Goal: Information Seeking & Learning: Learn about a topic

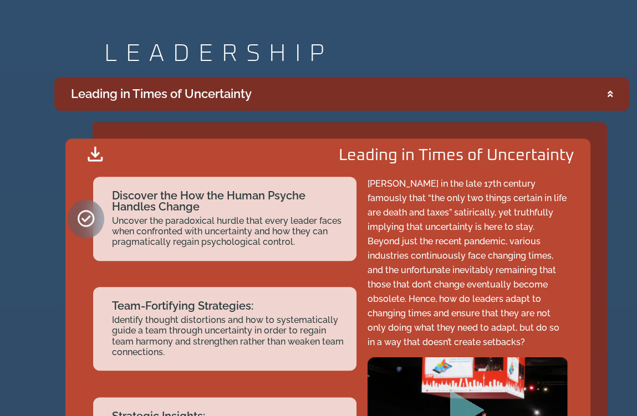
scroll to position [1766, 0]
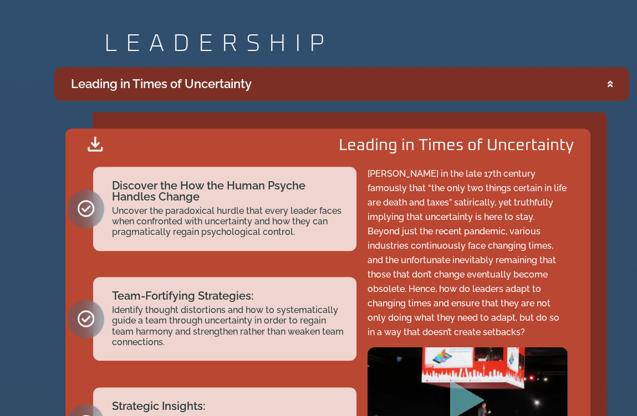
click at [238, 83] on div "Leading in Times of Uncertainty" at bounding box center [161, 84] width 181 height 18
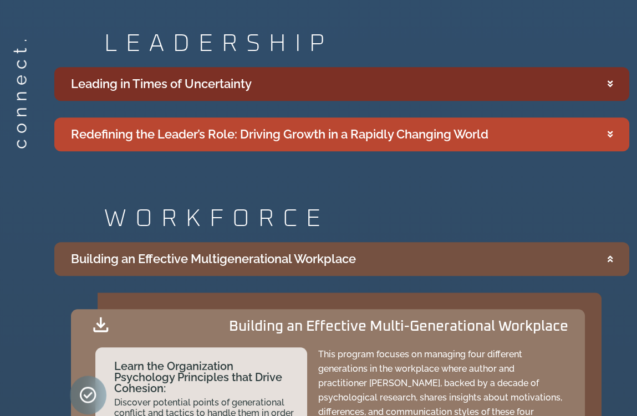
click at [238, 83] on div "Leading in Times of Uncertainty" at bounding box center [161, 84] width 181 height 18
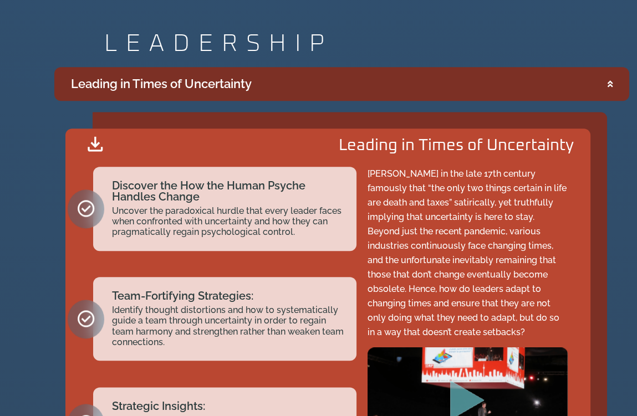
scroll to position [0, 0]
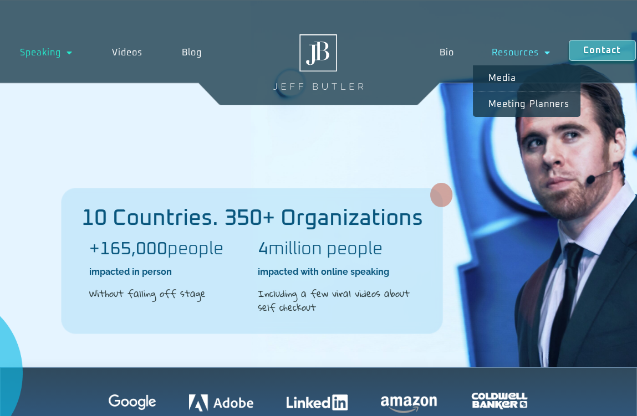
click at [532, 52] on link "Resources" at bounding box center [521, 53] width 96 height 26
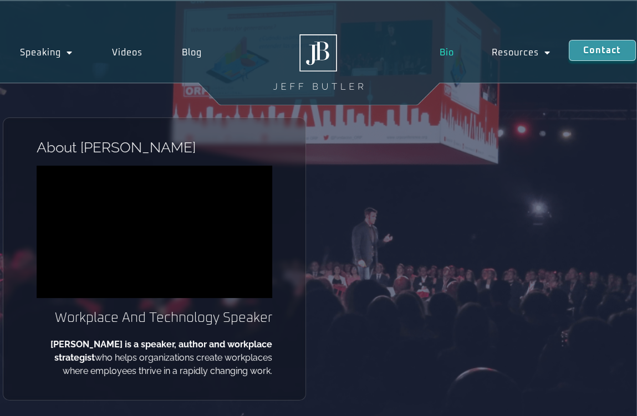
scroll to position [2, 0]
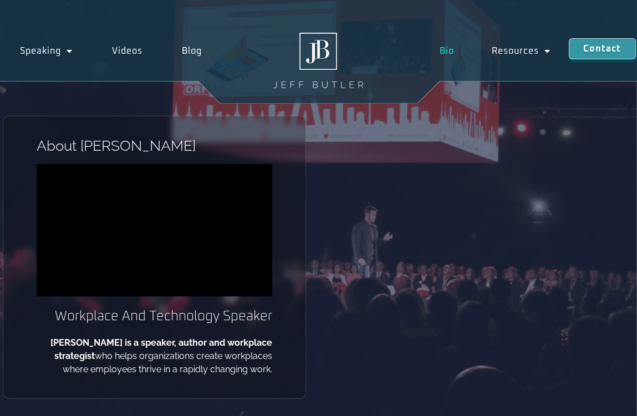
click at [445, 49] on link "Bio" at bounding box center [447, 51] width 52 height 26
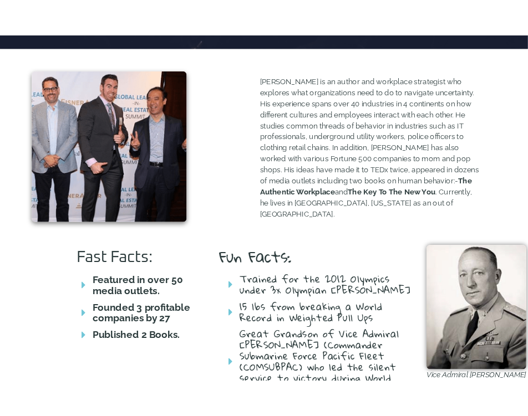
scroll to position [406, 0]
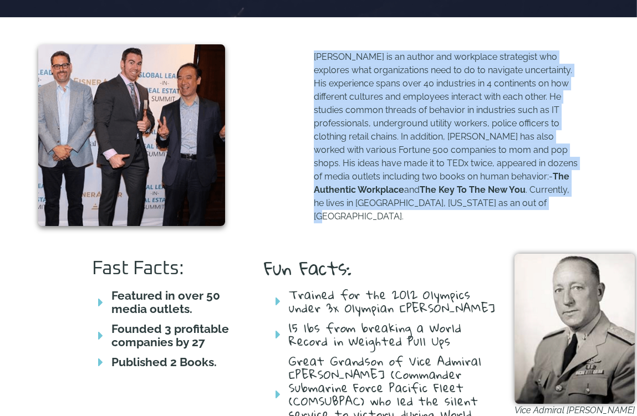
drag, startPoint x: 313, startPoint y: 56, endPoint x: 500, endPoint y: 215, distance: 245.1
click at [500, 215] on div "Jeff Butler is an author and workplace strategist who explores what organizatio…" at bounding box center [447, 140] width 266 height 181
copy p "Jeff Butler is an author and workplace strategist who explores what organizatio…"
click at [183, 178] on img at bounding box center [131, 135] width 187 height 182
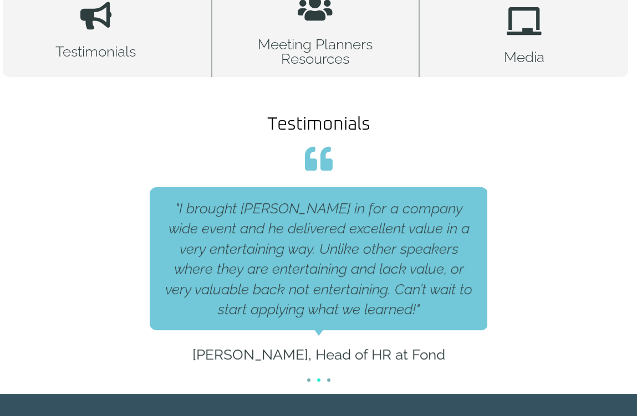
scroll to position [460, 0]
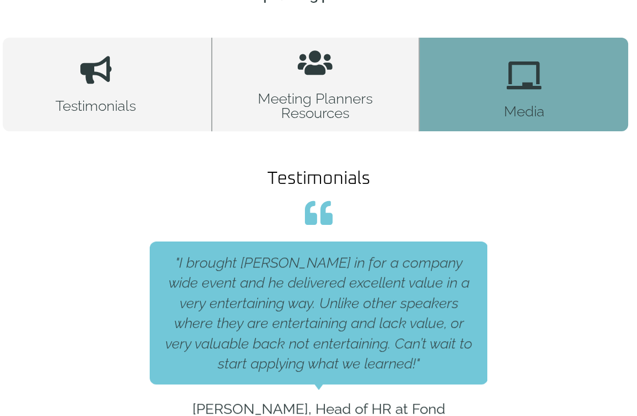
click at [528, 69] on icon at bounding box center [524, 76] width 28 height 28
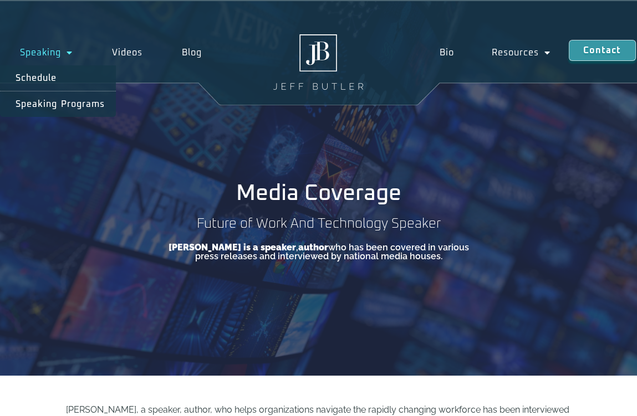
click at [45, 55] on link "Speaking" at bounding box center [46, 53] width 92 height 26
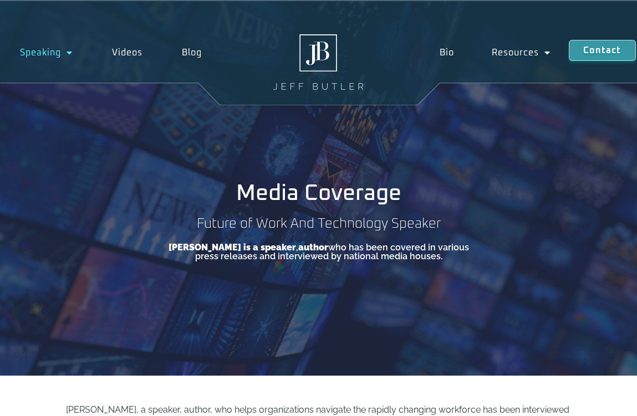
click at [45, 55] on link "Speaking" at bounding box center [46, 53] width 92 height 26
